Goal: Find specific page/section: Find specific page/section

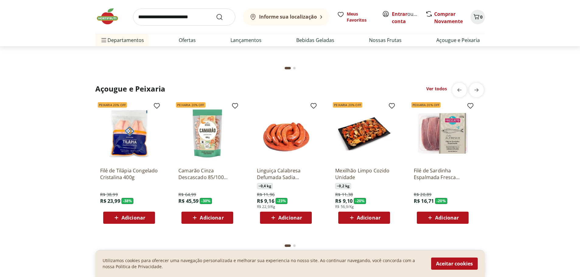
scroll to position [639, 0]
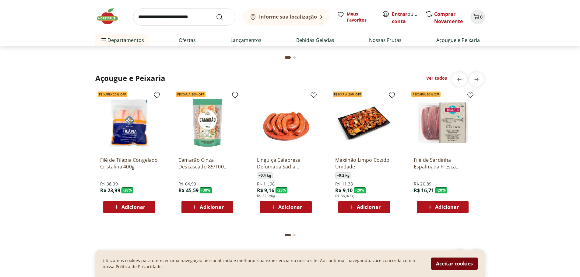
click at [458, 264] on button "Aceitar cookies" at bounding box center [454, 264] width 47 height 12
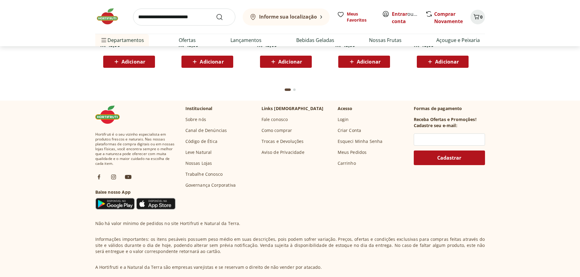
scroll to position [1753, 0]
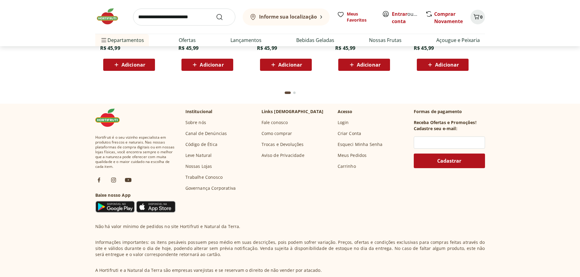
click at [456, 109] on p "Formas de pagamento" at bounding box center [449, 112] width 71 height 6
click at [435, 114] on p "Formas de pagamento" at bounding box center [449, 112] width 71 height 6
click at [435, 112] on p "Formas de pagamento" at bounding box center [449, 112] width 71 height 6
click at [435, 111] on p "Formas de pagamento" at bounding box center [449, 112] width 71 height 6
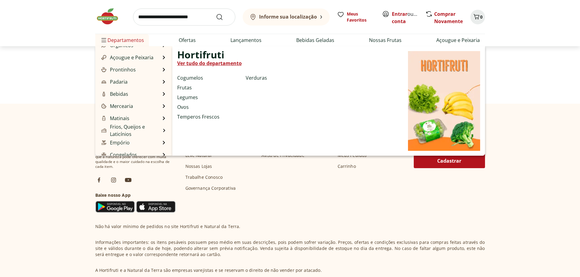
scroll to position [61, 0]
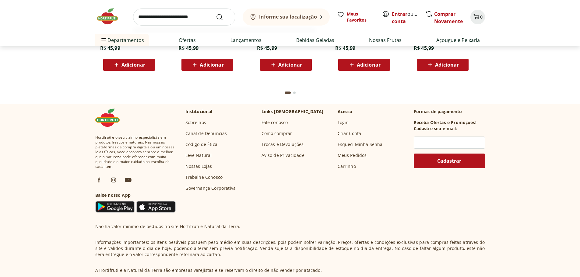
click at [185, 18] on input "search" at bounding box center [184, 17] width 102 height 17
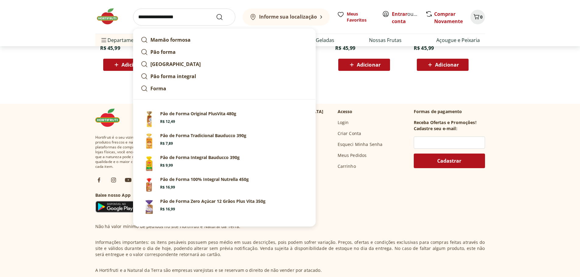
type input "**********"
click at [216, 13] on button "Submit Search" at bounding box center [223, 16] width 15 height 7
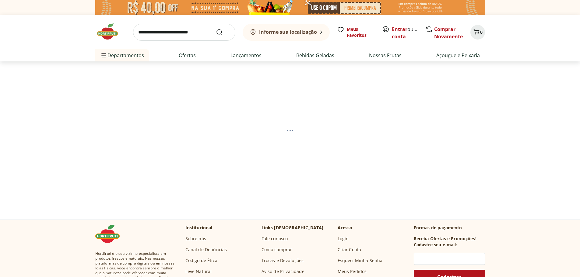
select select "**********"
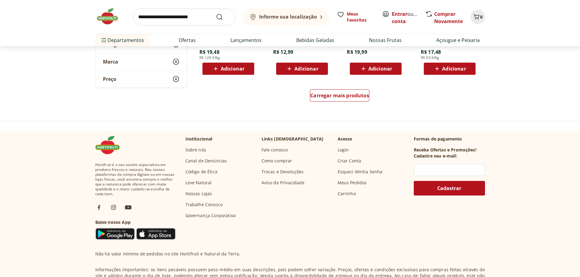
scroll to position [438, 0]
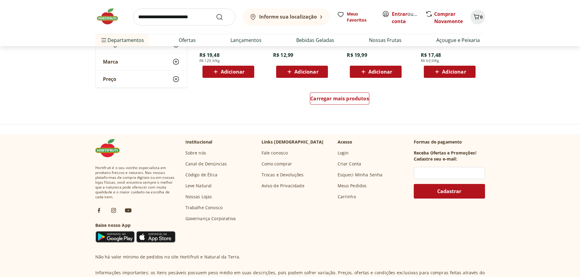
click at [426, 154] on h3 "Receba Ofertas e Promoções!" at bounding box center [445, 153] width 63 height 6
click at [458, 170] on input "text" at bounding box center [449, 173] width 71 height 12
click at [201, 198] on link "Nossas Lojas" at bounding box center [198, 197] width 27 height 6
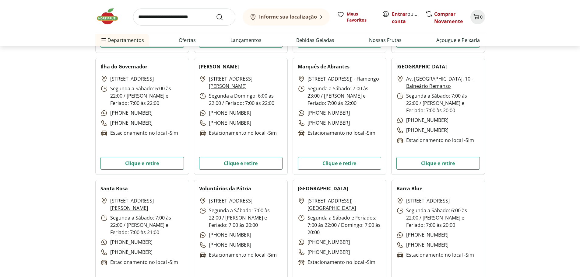
scroll to position [761, 0]
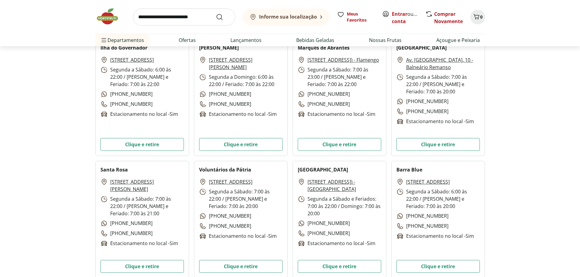
click at [229, 182] on link "[STREET_ADDRESS]" at bounding box center [231, 181] width 44 height 7
